Goal: Navigation & Orientation: Find specific page/section

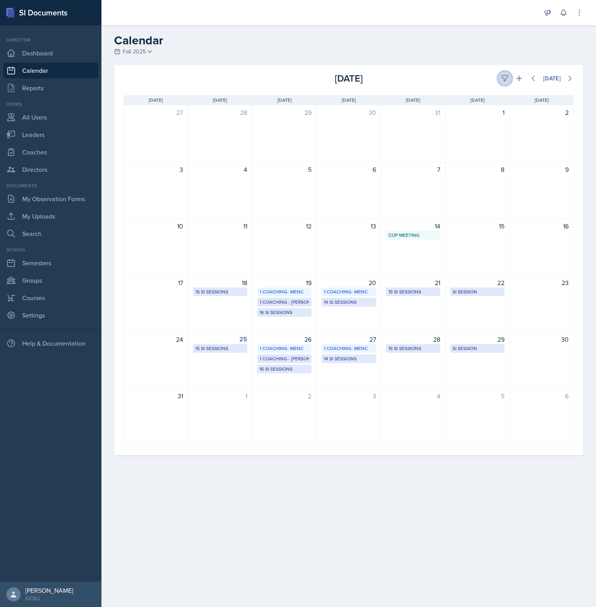
click at [427, 81] on icon at bounding box center [505, 78] width 8 height 8
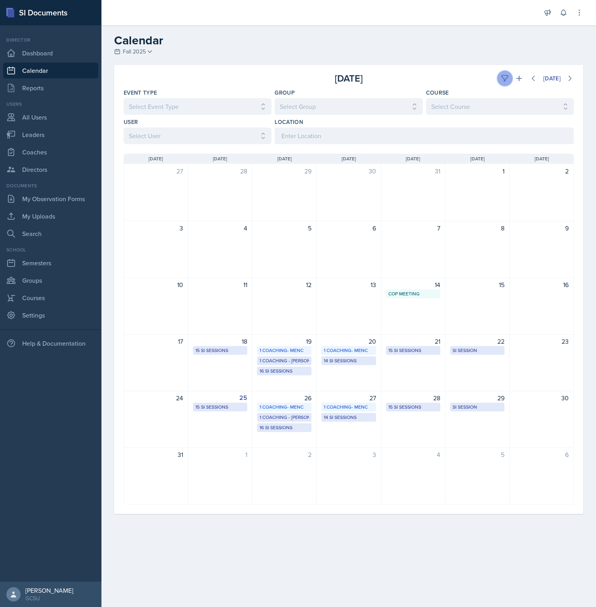
click at [427, 81] on icon at bounding box center [505, 78] width 8 height 8
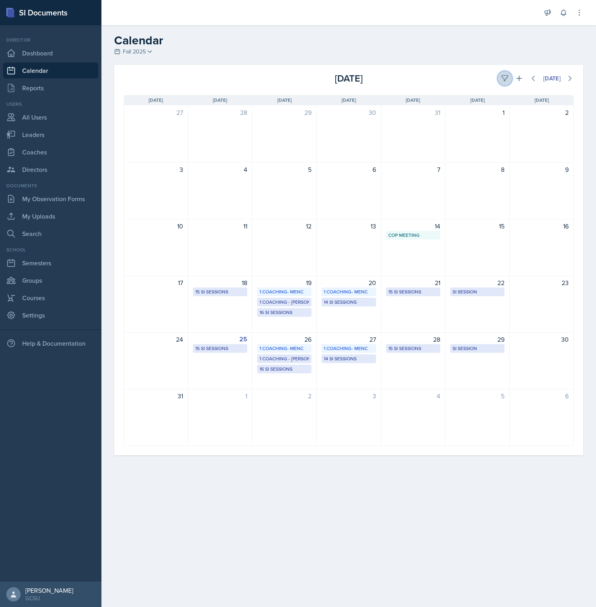
click at [427, 77] on icon at bounding box center [505, 78] width 8 height 8
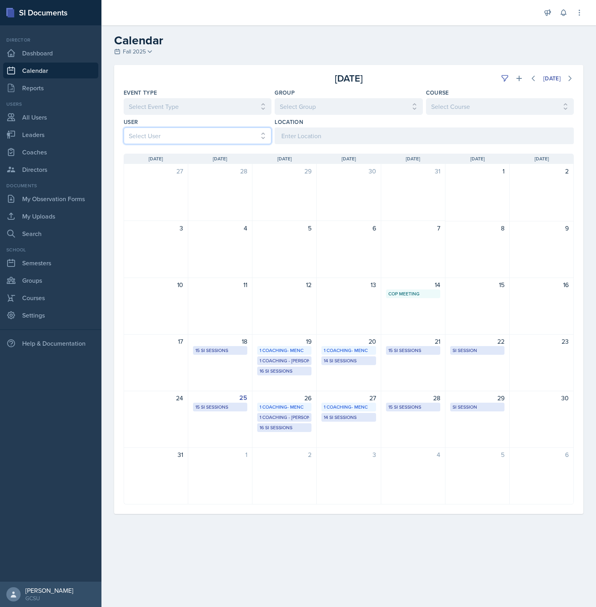
click at [124, 128] on select "Select User All [PERSON_NAME] [PERSON_NAME] [PERSON_NAME] [PERSON_NAME] [PERSON…" at bounding box center [198, 136] width 148 height 17
click at [306, 138] on input at bounding box center [423, 136] width 299 height 17
click at [186, 50] on div "Calendar Fall 2025 Fall 2025 Spring 2025 Fall 2024 Spring 2024 Fall 2023 Spring…" at bounding box center [348, 45] width 494 height 24
click at [427, 12] on icon at bounding box center [579, 13] width 8 height 8
click at [427, 114] on div "Sign Out" at bounding box center [538, 112] width 24 height 10
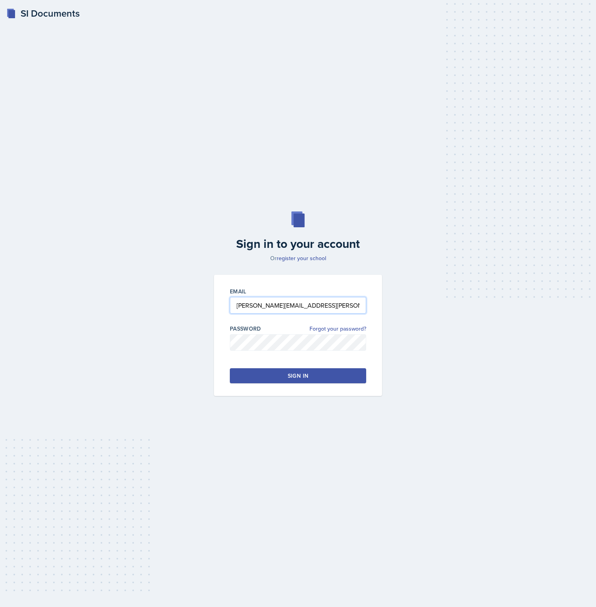
click at [278, 305] on input "[PERSON_NAME][EMAIL_ADDRESS][PERSON_NAME][DOMAIN_NAME]" at bounding box center [298, 305] width 136 height 17
type input "[PERSON_NAME][EMAIL_ADDRESS][DOMAIN_NAME]"
drag, startPoint x: 149, startPoint y: 349, endPoint x: 166, endPoint y: 351, distance: 16.4
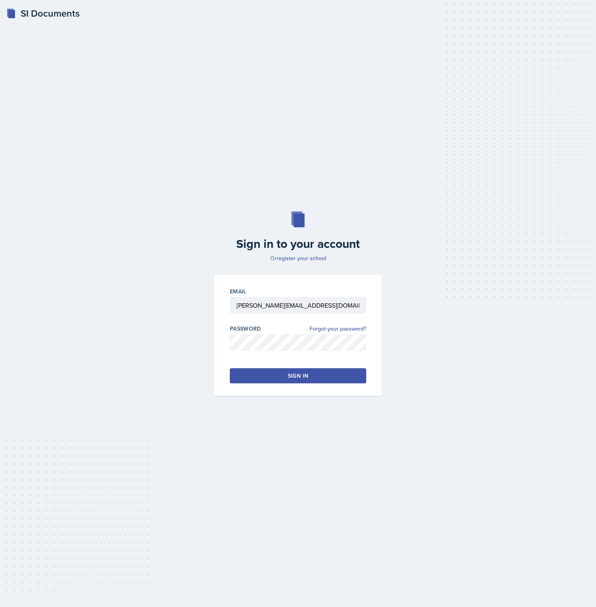
click at [149, 349] on div "Sign in to your account Or register your school Email [PERSON_NAME][EMAIL_ADDRE…" at bounding box center [298, 303] width 570 height 235
click at [266, 374] on button "Sign in" at bounding box center [298, 375] width 136 height 15
click at [285, 370] on button "Sign in" at bounding box center [298, 375] width 136 height 15
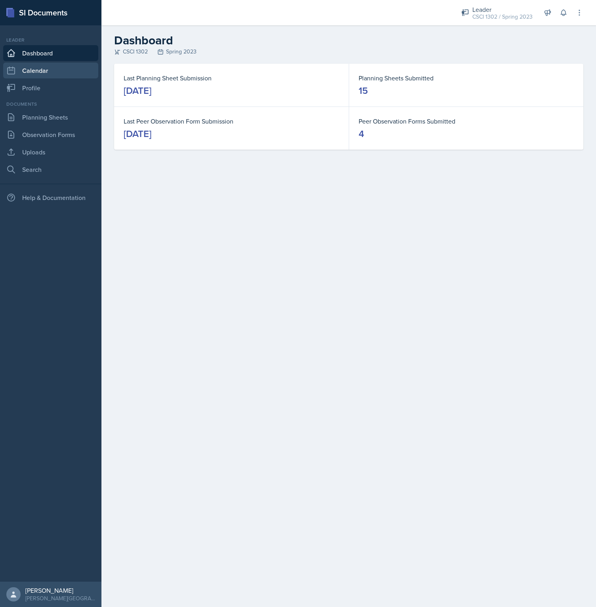
click at [56, 70] on link "Calendar" at bounding box center [50, 71] width 95 height 16
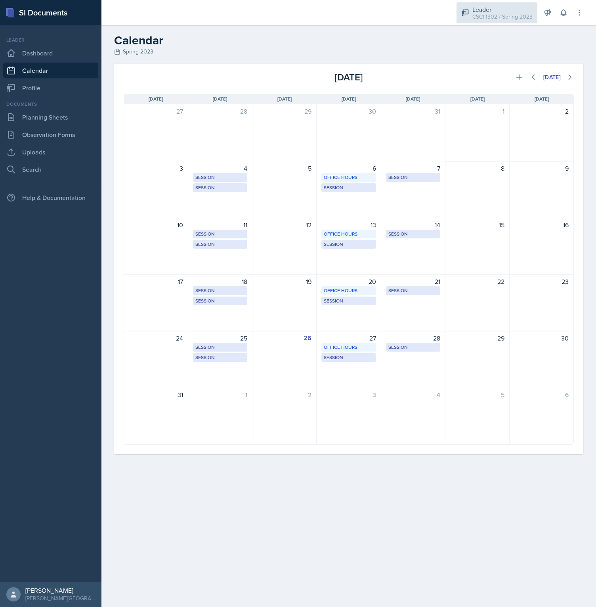
click at [427, 20] on div "CSCI 1302 / Spring 2023" at bounding box center [502, 17] width 60 height 8
click at [427, 35] on button "Director" at bounding box center [499, 36] width 76 height 16
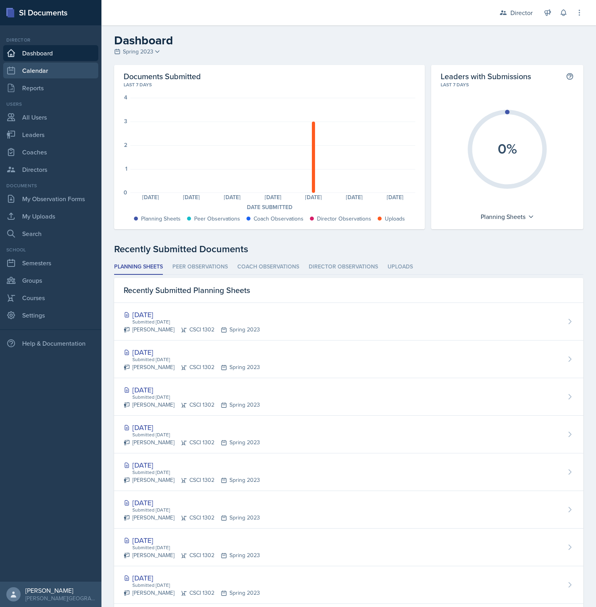
click at [53, 71] on link "Calendar" at bounding box center [50, 71] width 95 height 16
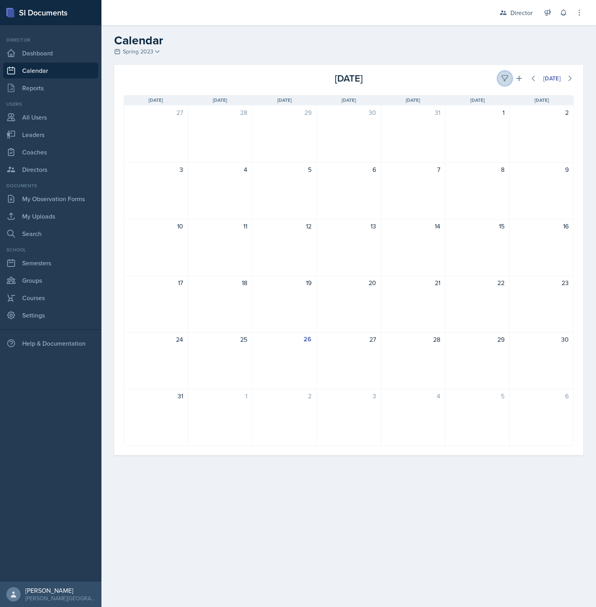
click at [427, 82] on icon at bounding box center [505, 78] width 8 height 8
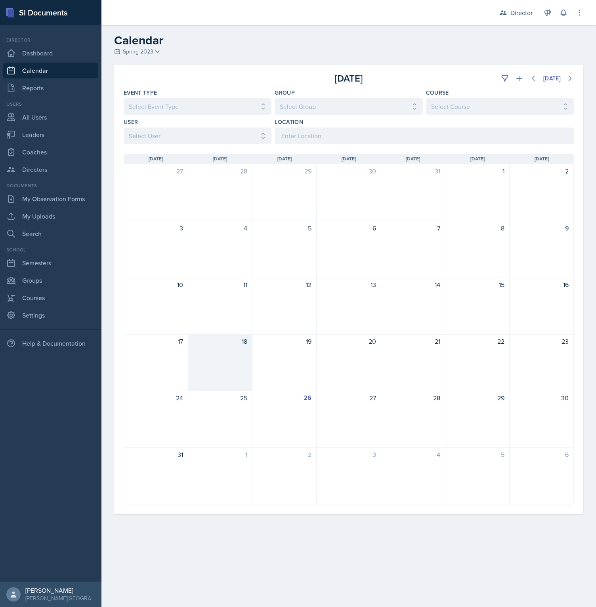
click at [217, 374] on div "18" at bounding box center [220, 362] width 64 height 57
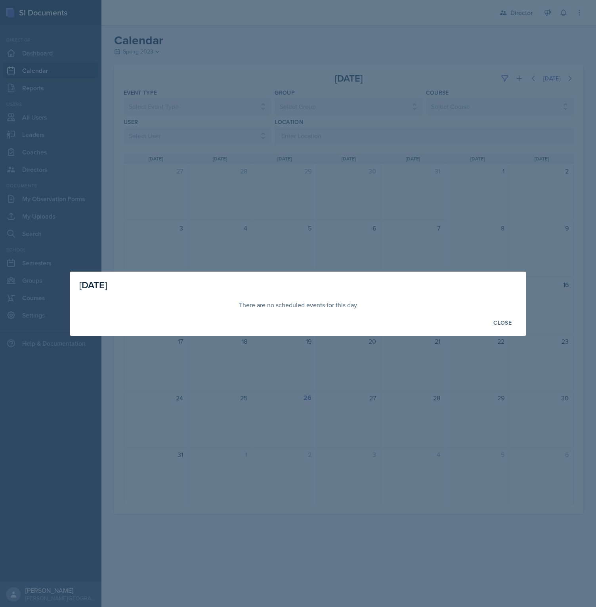
click at [217, 373] on div at bounding box center [298, 303] width 596 height 607
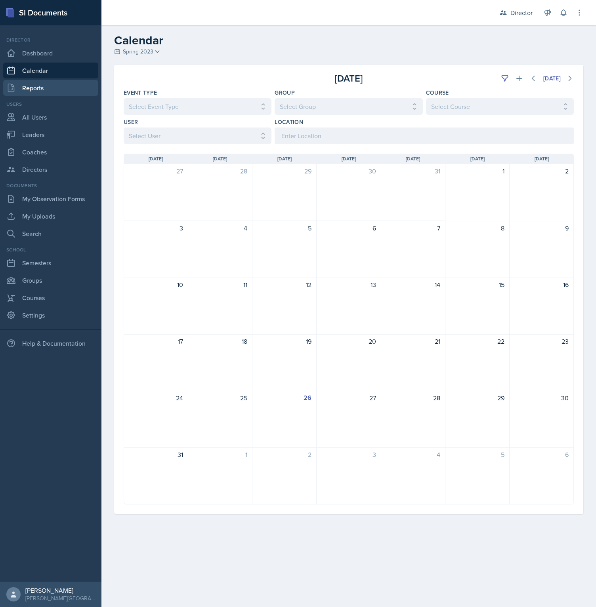
click at [42, 87] on link "Reports" at bounding box center [50, 88] width 95 height 16
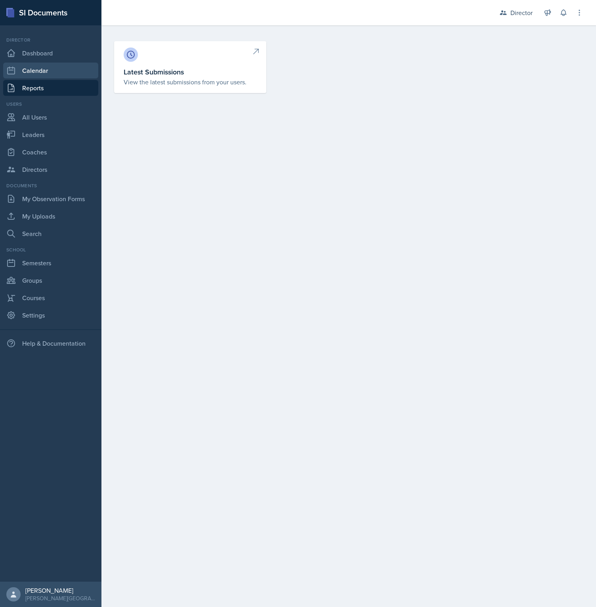
click at [46, 72] on link "Calendar" at bounding box center [50, 71] width 95 height 16
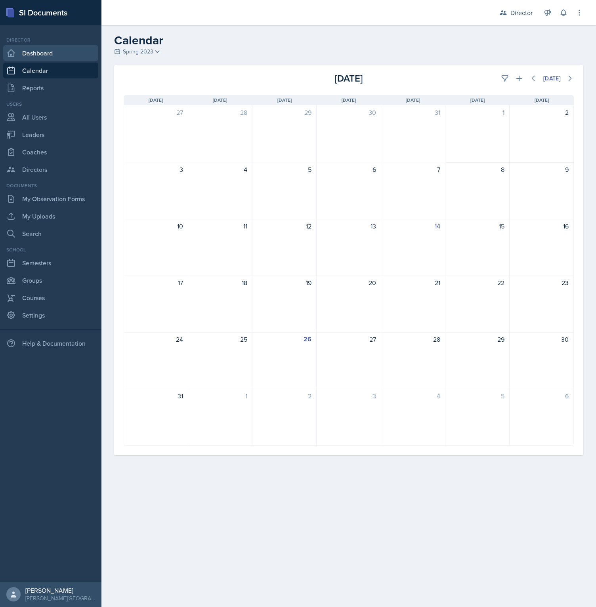
click at [50, 56] on link "Dashboard" at bounding box center [50, 53] width 95 height 16
